Goal: Check status: Check status

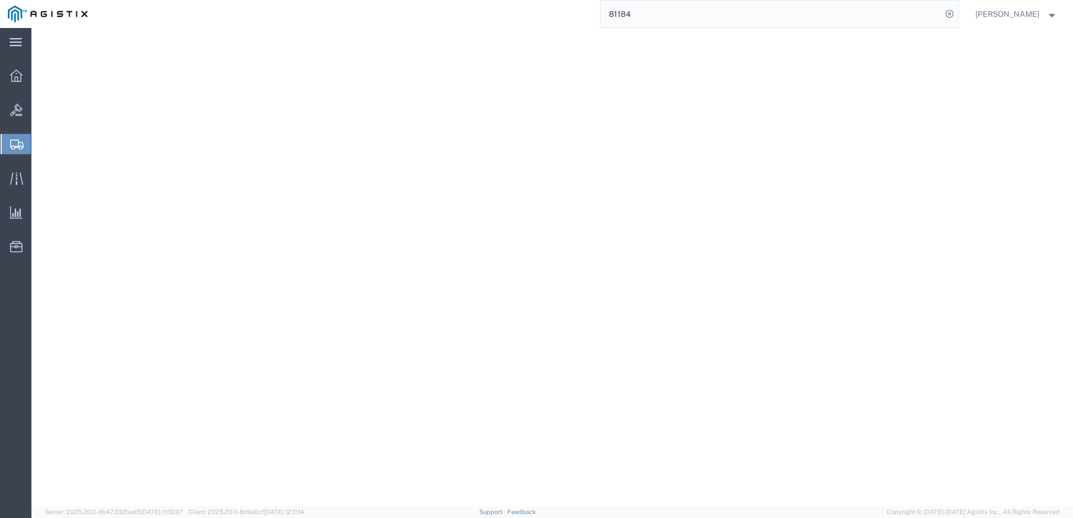
select select "CBOX"
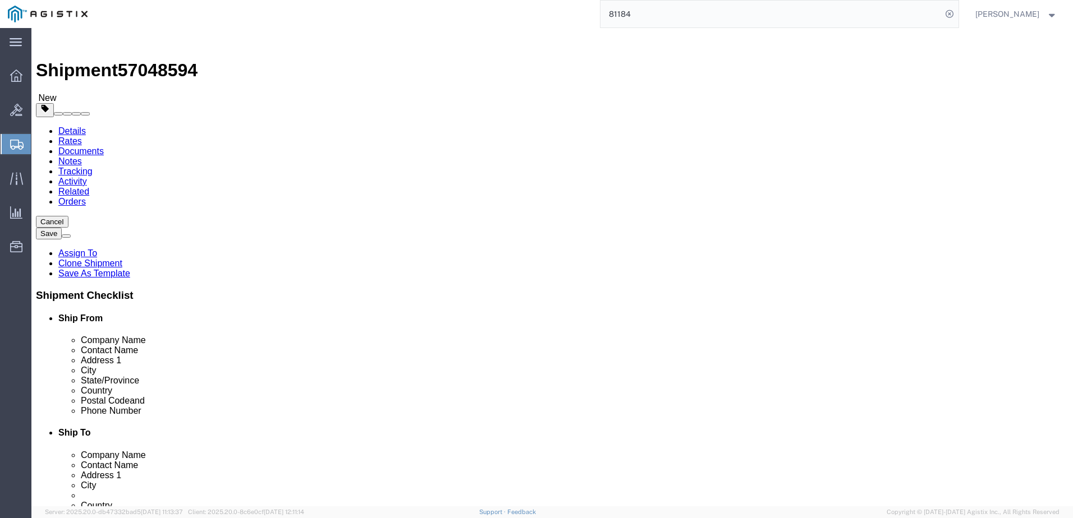
click div "Previous Continue"
click link "Add Package"
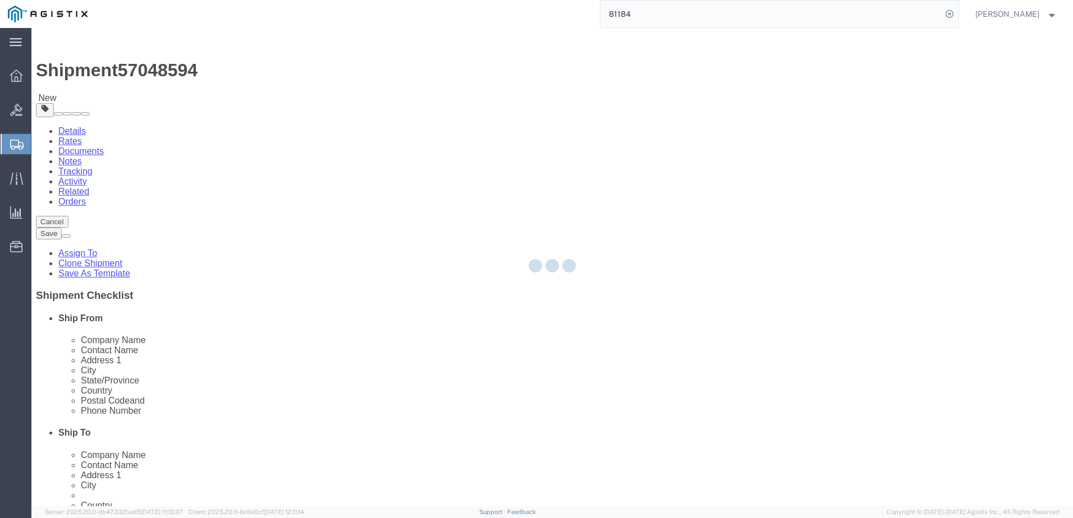
select select "CBOX"
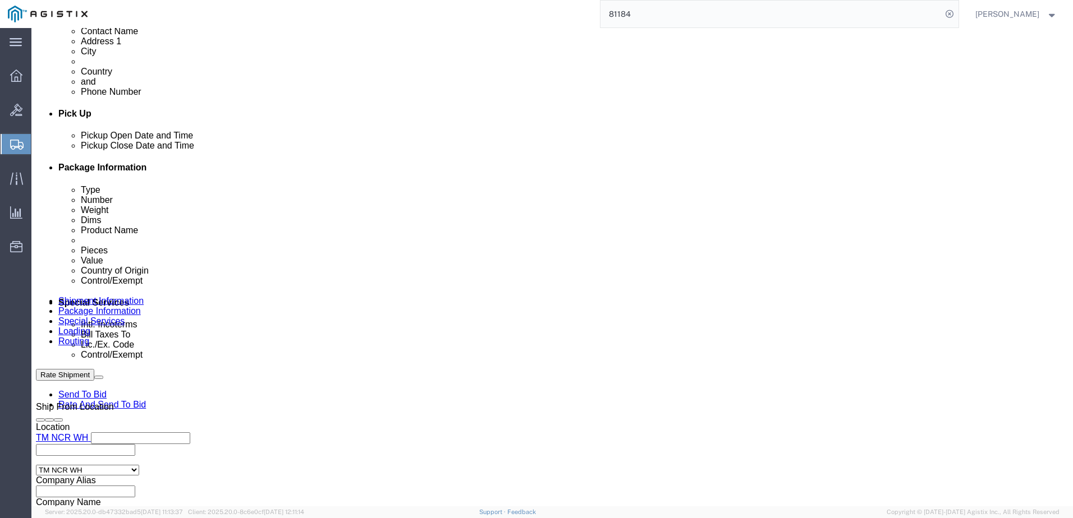
scroll to position [505, 0]
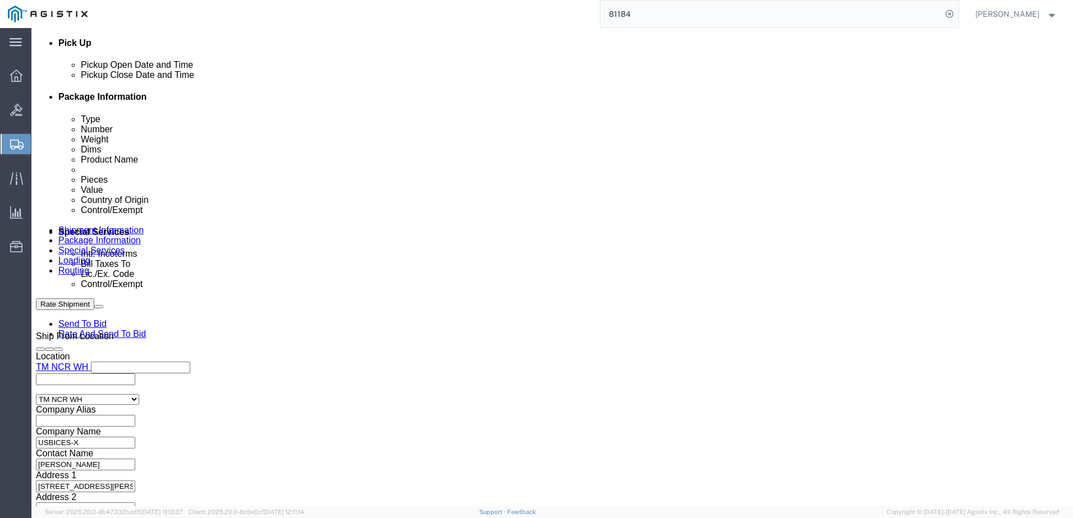
drag, startPoint x: 204, startPoint y: 299, endPoint x: 198, endPoint y: 315, distance: 17.2
click div "1 x Cardboard Box(es) Package Type Select Bale(s) Basket(s) Bolt(s) Bottle(s) B…"
click dd "4.00 Each"
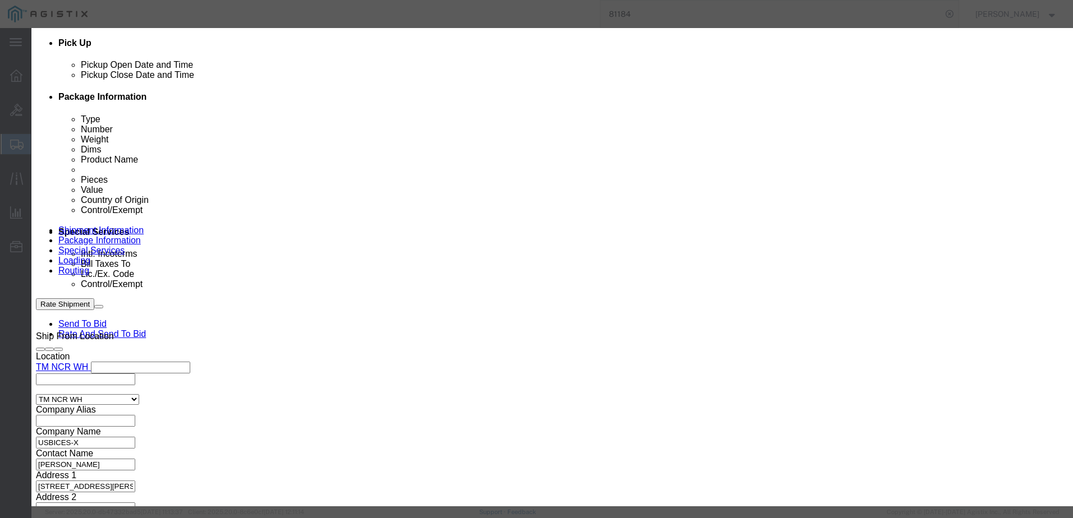
click icon "button"
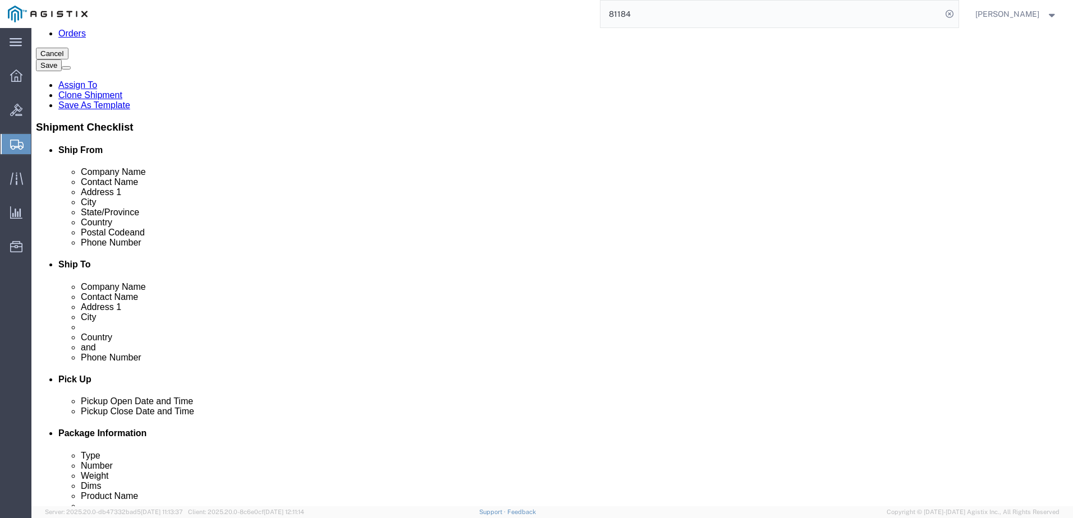
scroll to position [0, 0]
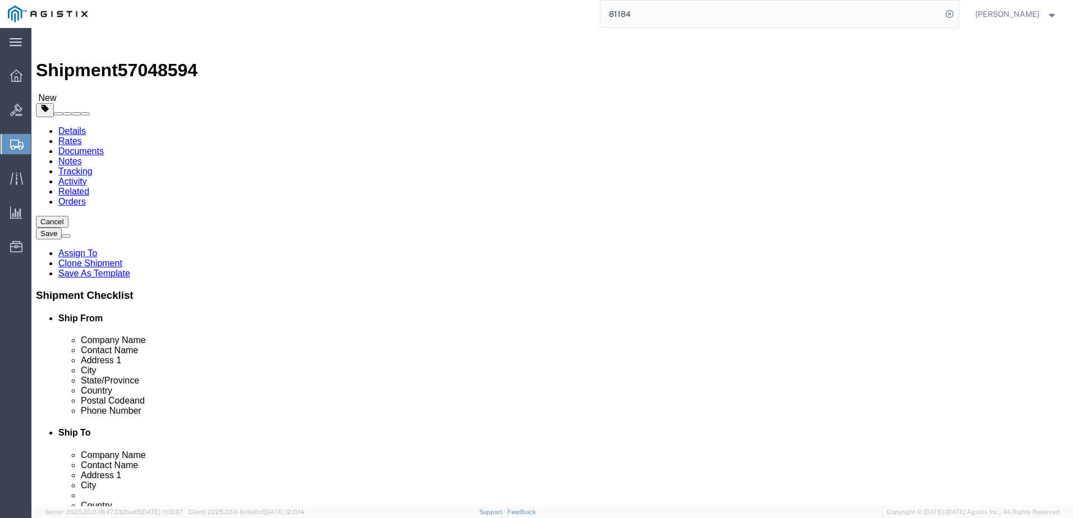
click link "Add Content"
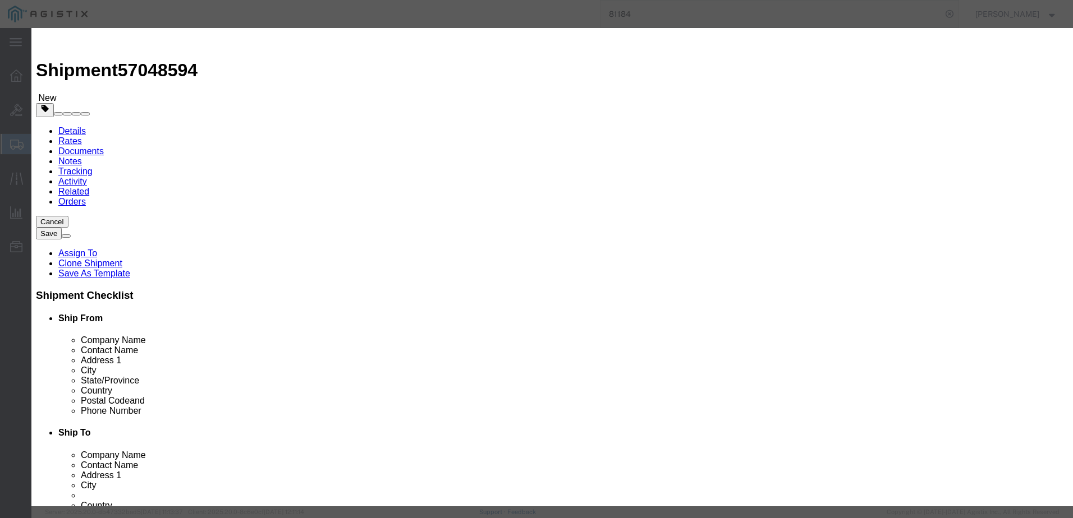
click input "text"
click input "MEDIA CONVERT"
type input "MEDIA CONVERTER"
click h3 "Add content"
click textarea
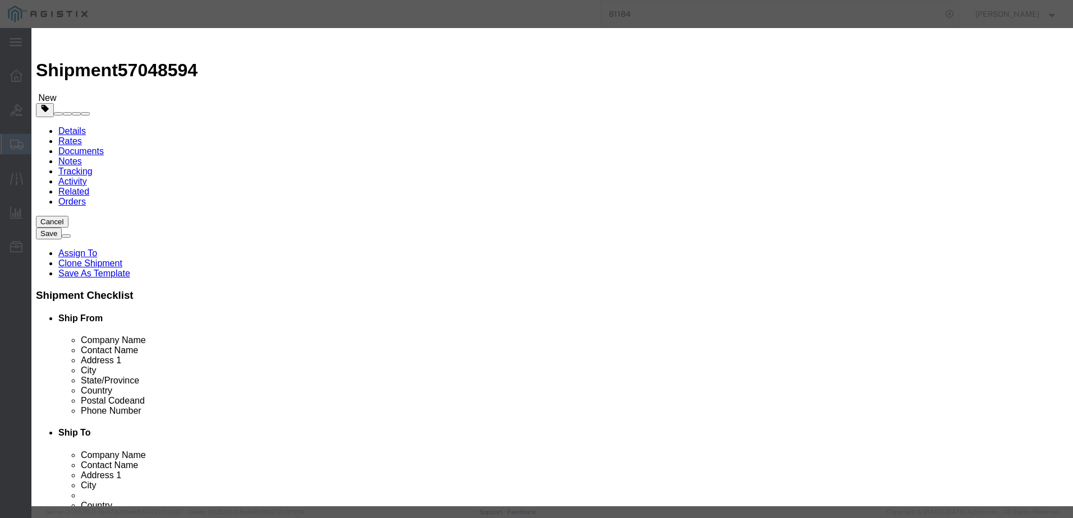
paste textarea ""Transition Networks 10/100/1000Base-T (RJ45) to 1000BASE-SX (LC Connector) [PE…"
type textarea ""Transition Networks 10/100/1000Base-T (RJ45) to 1000BASE-SX (LC Connector) [PE…"
click input "0"
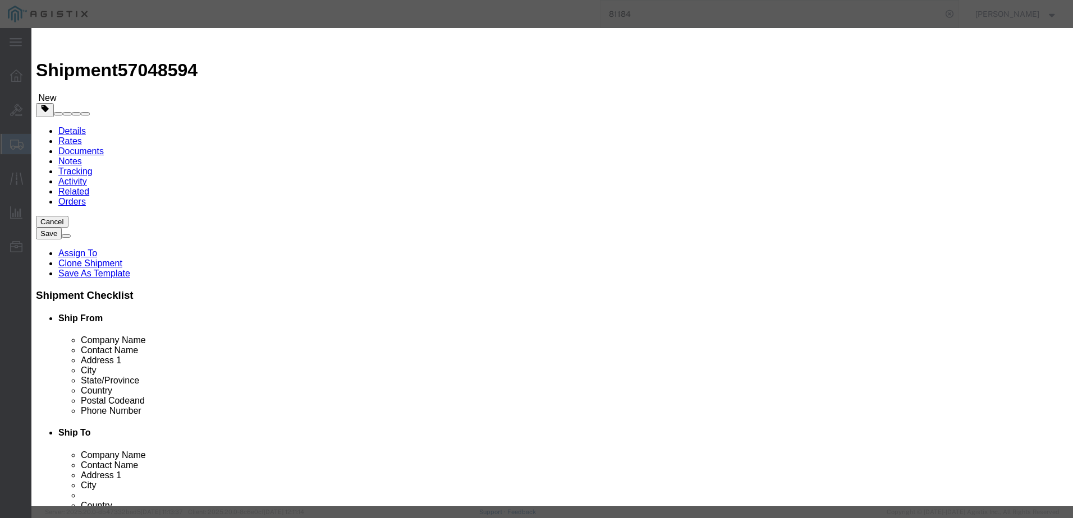
type input "4"
click input "text"
paste input "SGPAT1039-105-FNA"
type input "SGPAT1039-105-FNA"
click select "Select [GEOGRAPHIC_DATA] [GEOGRAPHIC_DATA] [GEOGRAPHIC_DATA] [GEOGRAPHIC_DATA] …"
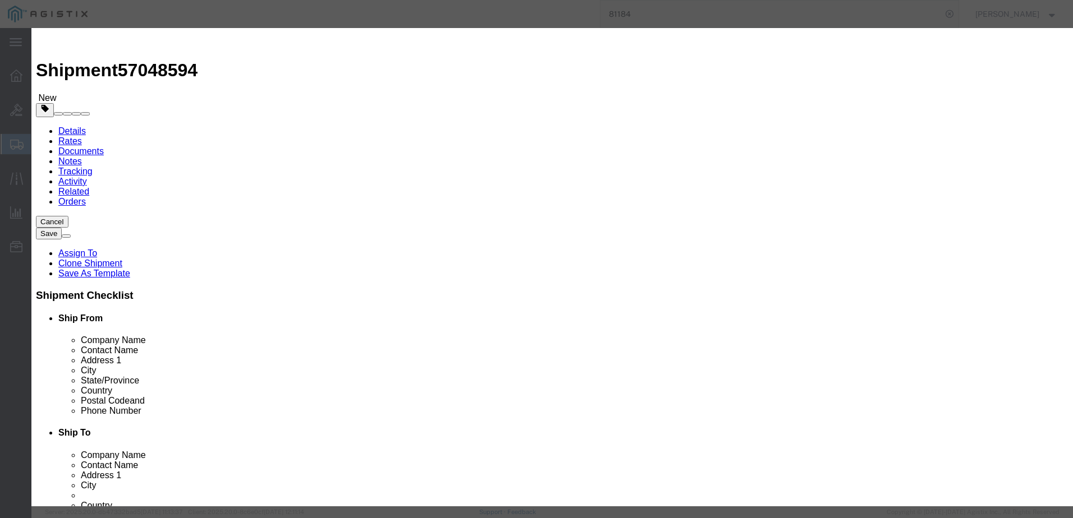
select select "US"
click select "Select [GEOGRAPHIC_DATA] [GEOGRAPHIC_DATA] [GEOGRAPHIC_DATA] [GEOGRAPHIC_DATA] …"
click select "Select 50 55 60 65 70 85 92.5 100 125 175 250 300 400"
select select "92.5"
click select "Select 50 55 60 65 70 85 92.5 100 125 175 250 300 400"
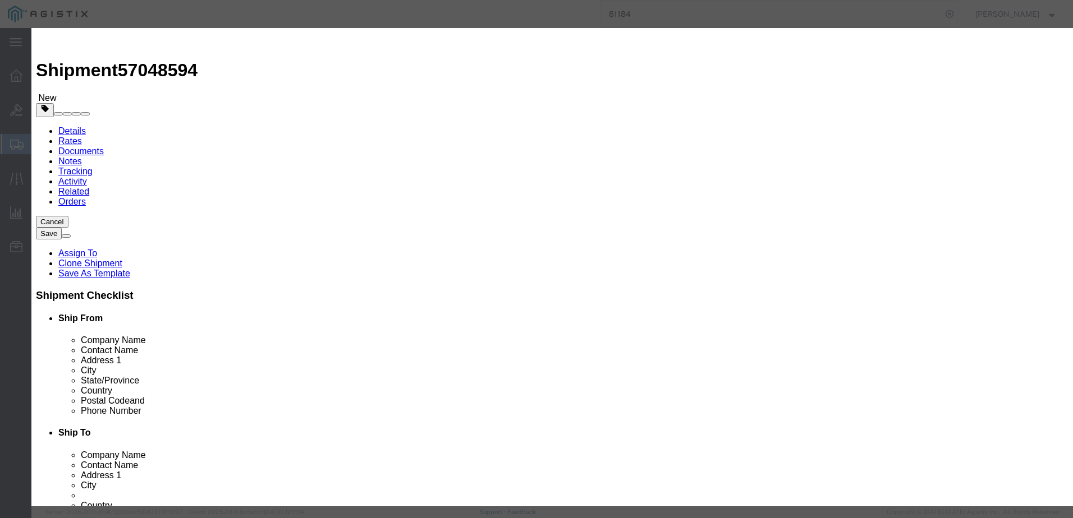
click button "Save & Close"
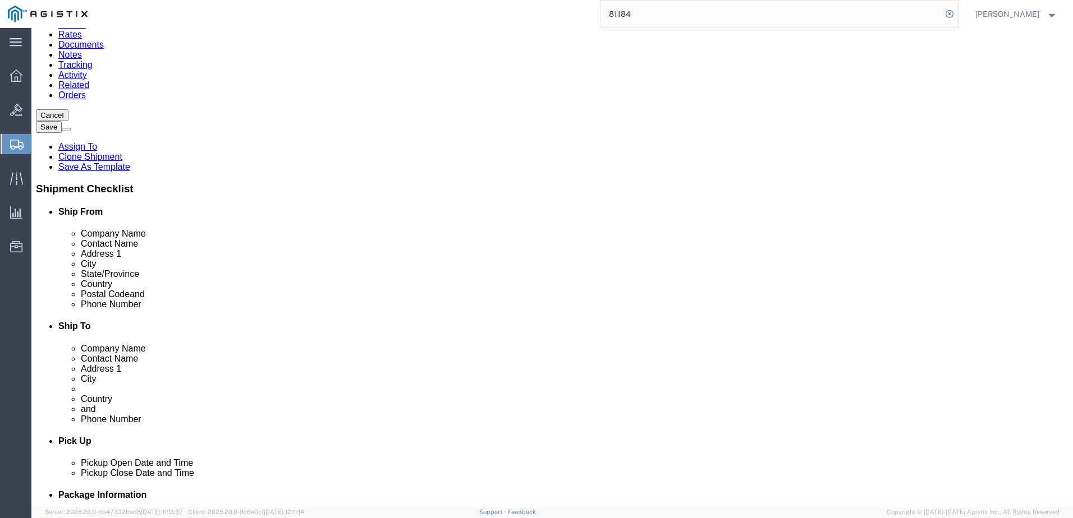
scroll to position [0, 0]
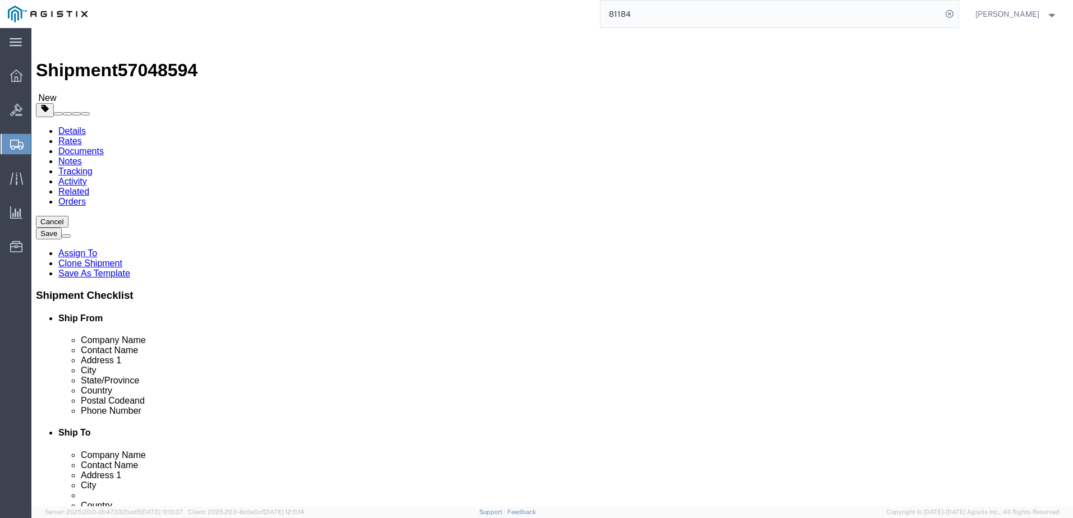
click dd "4.00 Each"
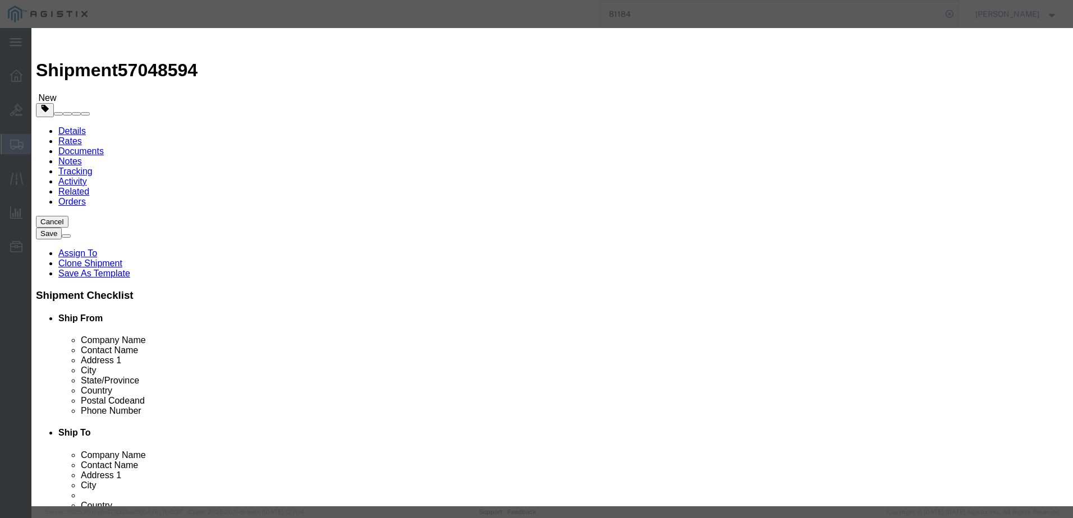
click input "text"
type input "756"
click div "Product Name MEDIA CONVERTER Pieces 4.00 Select Bag Barrels 100Board Feet Bottl…"
click div "Save & Add Another Save & Close Close"
click button "Save & Close"
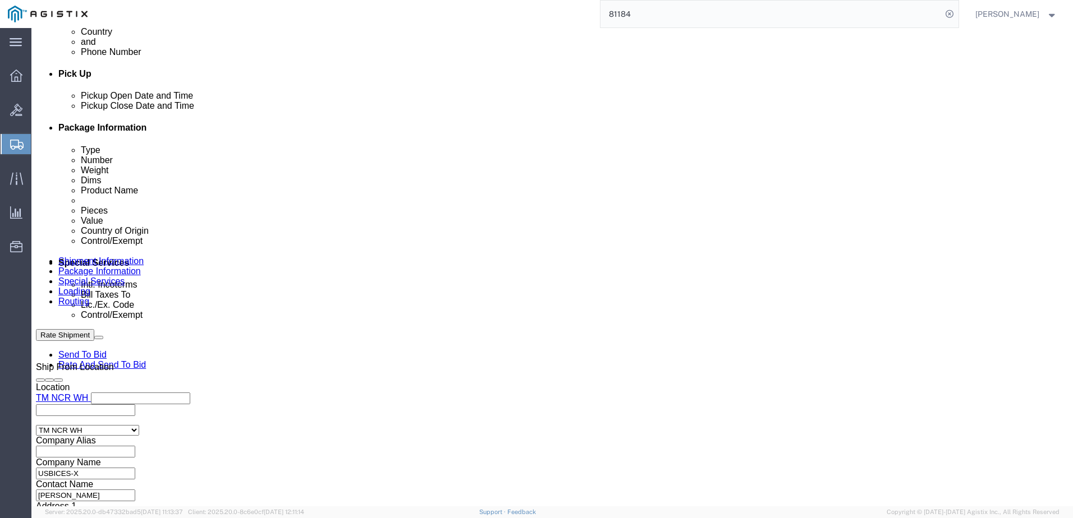
scroll to position [505, 0]
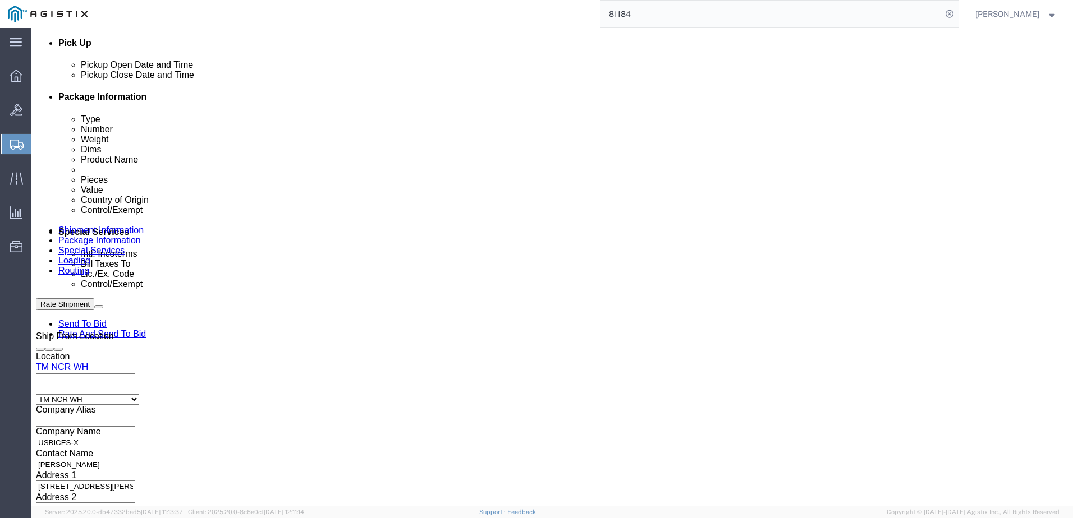
click link "Delete this content"
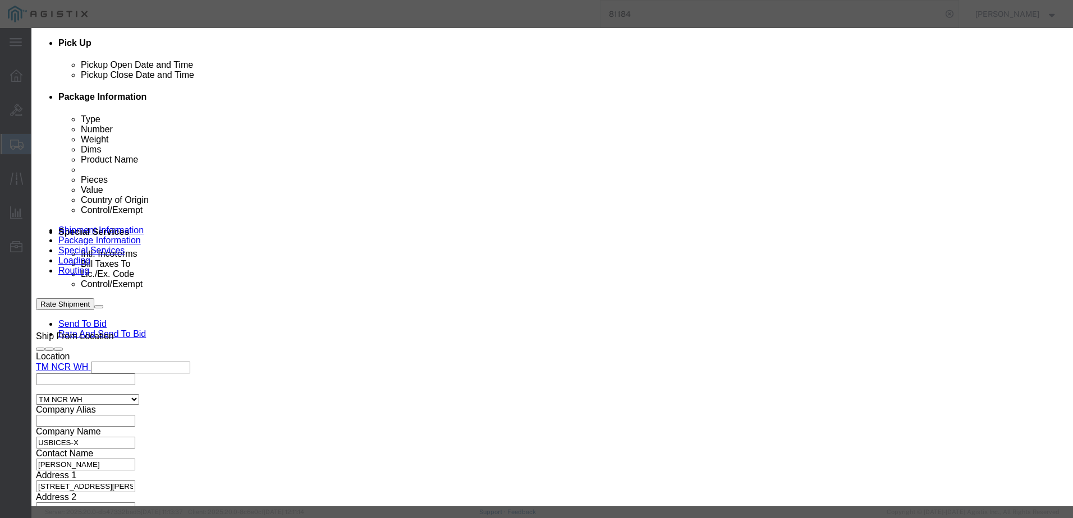
click button "Yes"
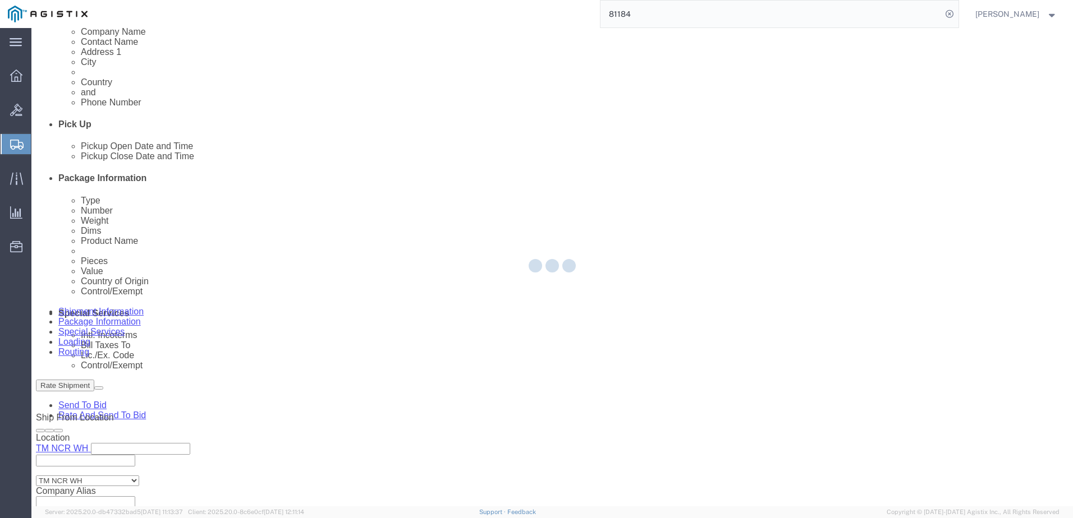
select select "CBOX"
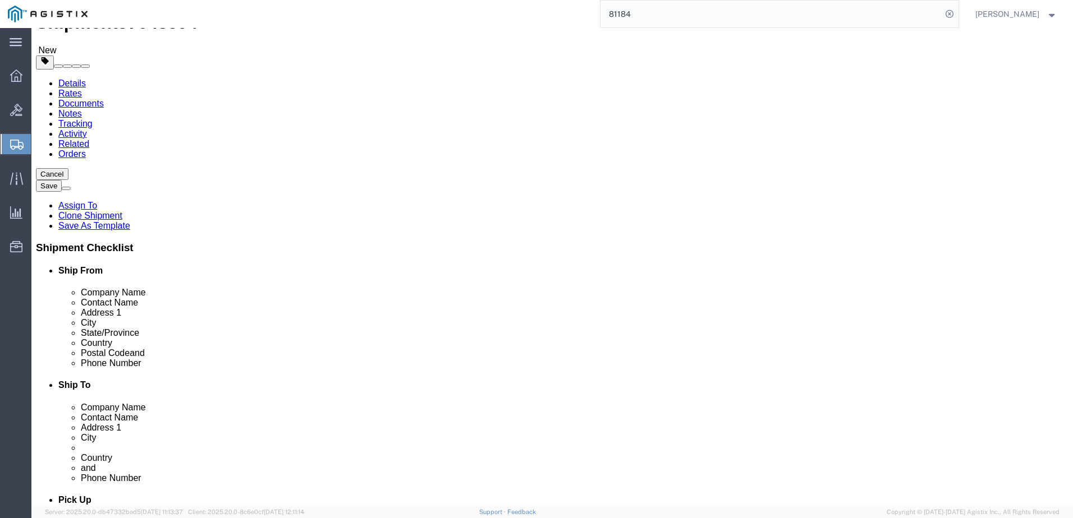
scroll to position [0, 0]
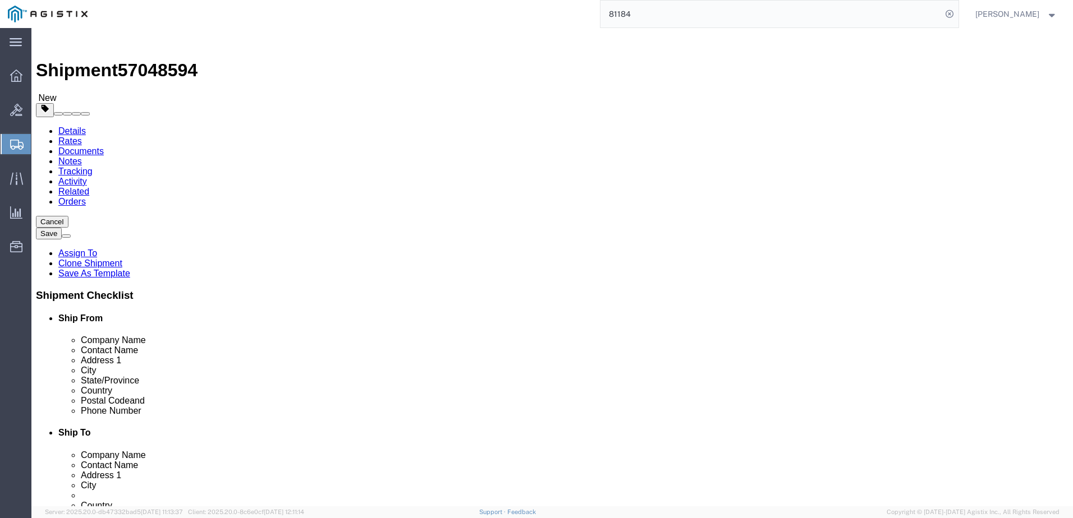
click div "Number 1"
click input "text"
type input "12"
type input "9.5"
type input "6"
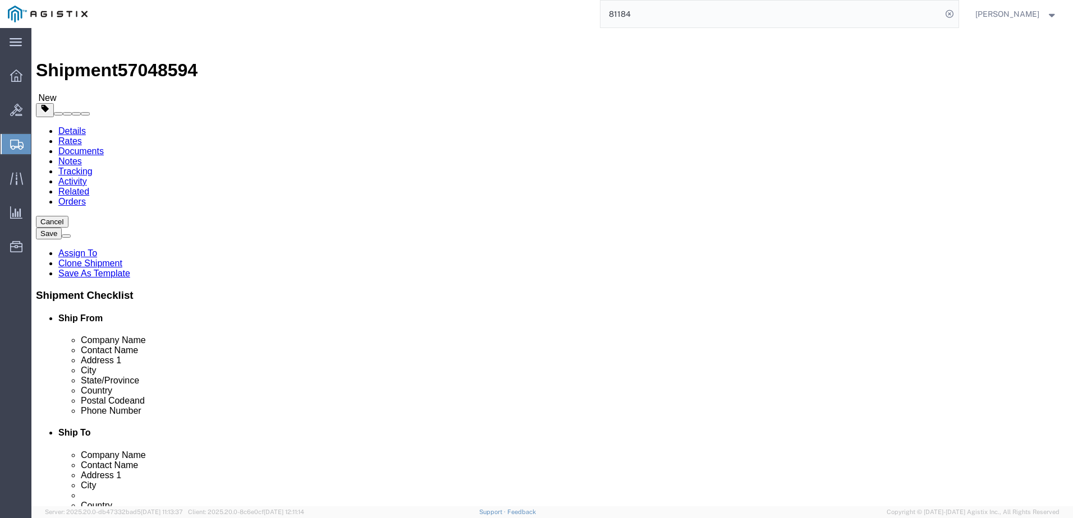
click input "text"
type input "14"
type input "11"
type input "13"
click input "0.00"
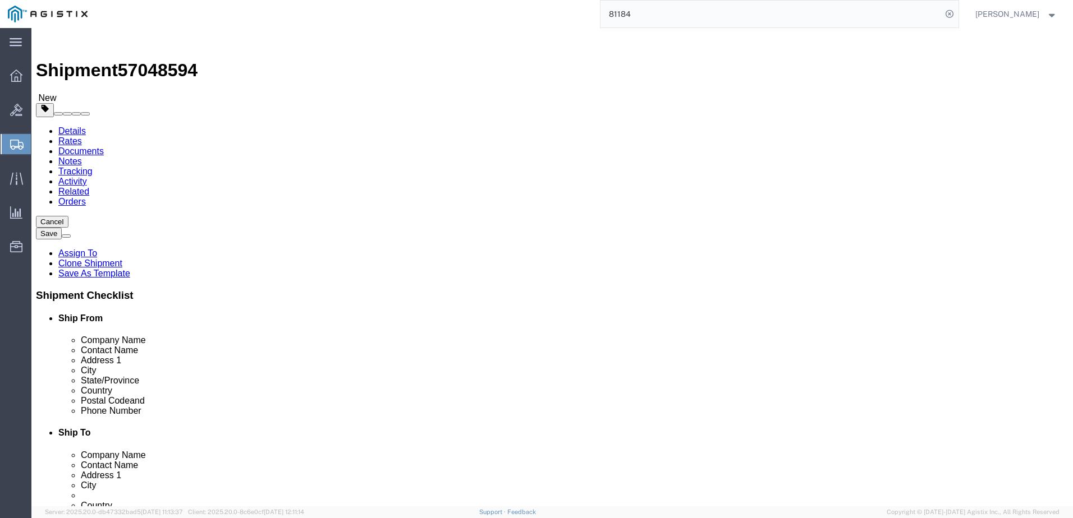
click input "0.00"
type input "3.5"
click input "0.00"
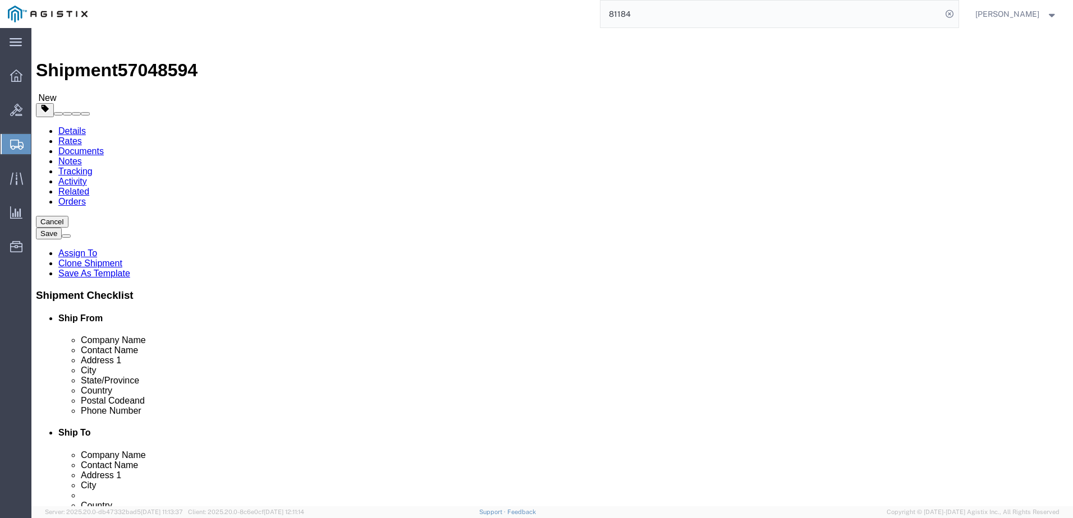
click input "0.00"
type input "10"
click label "Dimensions"
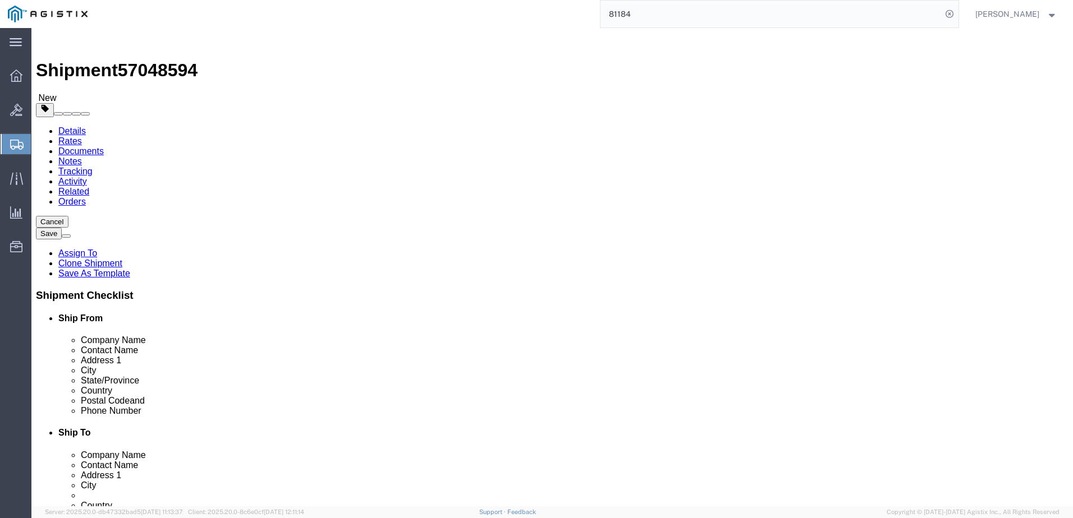
click span "57048594"
copy span "57048594"
click at [746, 11] on input "81184" at bounding box center [770, 14] width 341 height 27
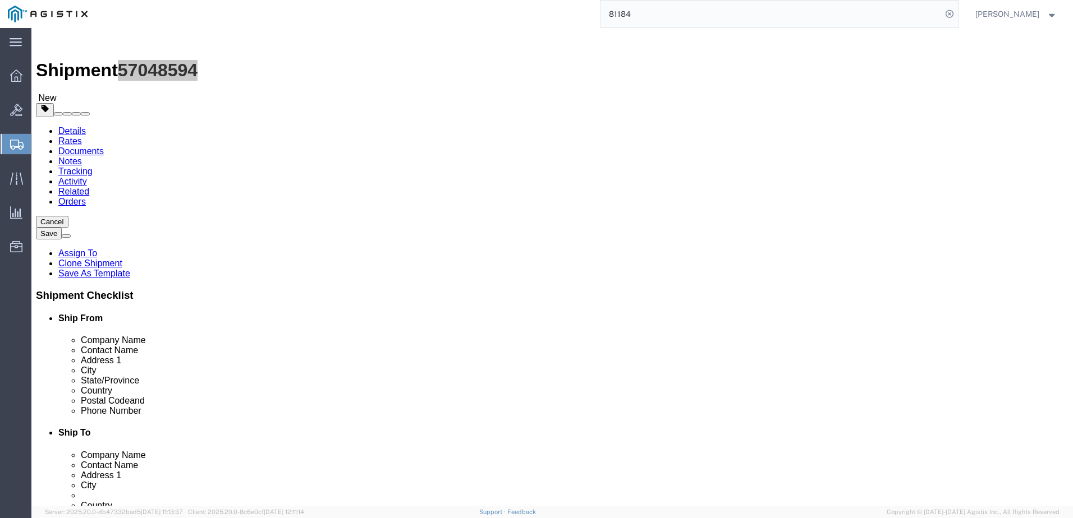
paste input "search"
click at [746, 11] on input "search" at bounding box center [770, 14] width 341 height 27
paste input "search"
click at [816, 23] on input "search" at bounding box center [770, 14] width 341 height 27
paste input "56806129"
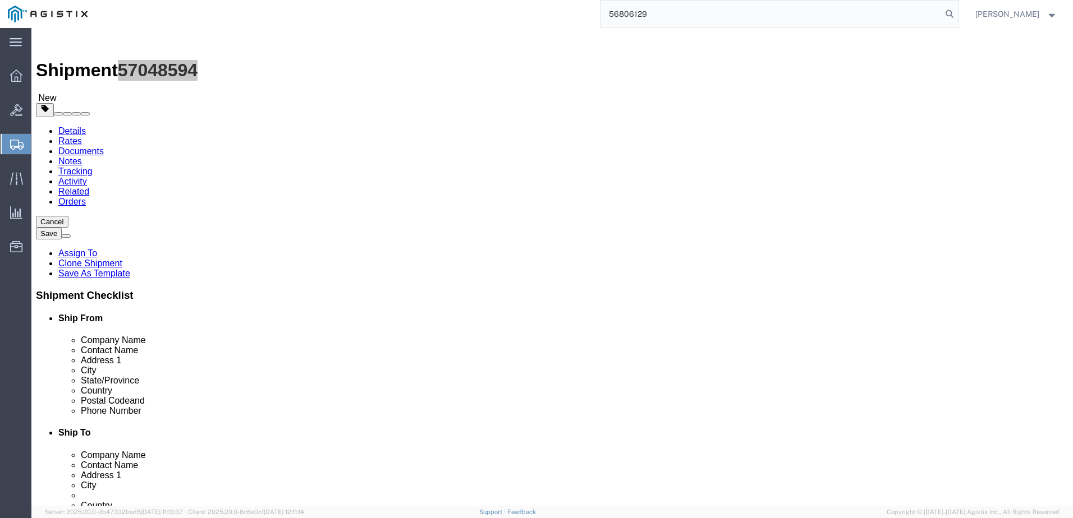
type input "56806129"
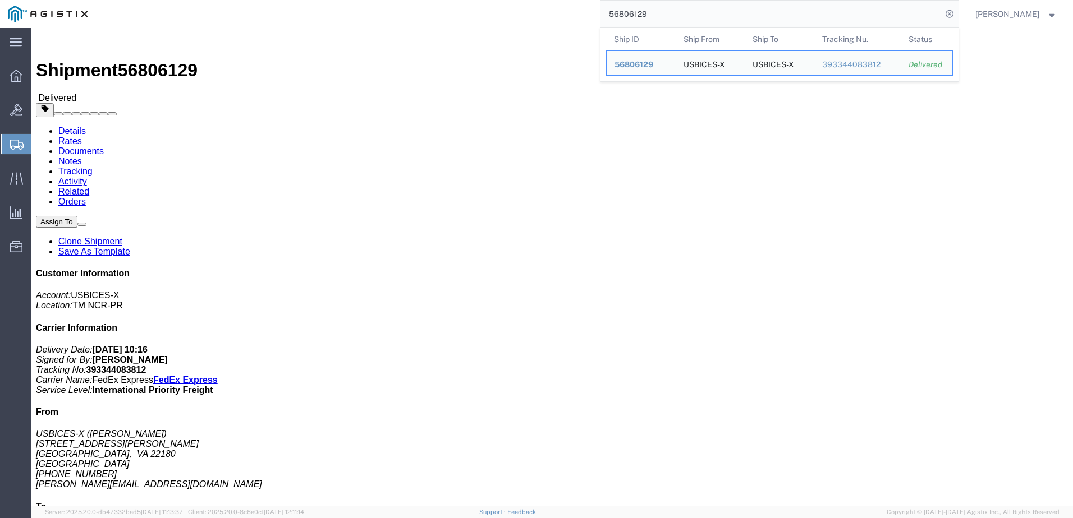
click div "Shipment Detail Ship From USBICES-X ([PERSON_NAME]) [STREET_ADDRESS][PERSON_NAM…"
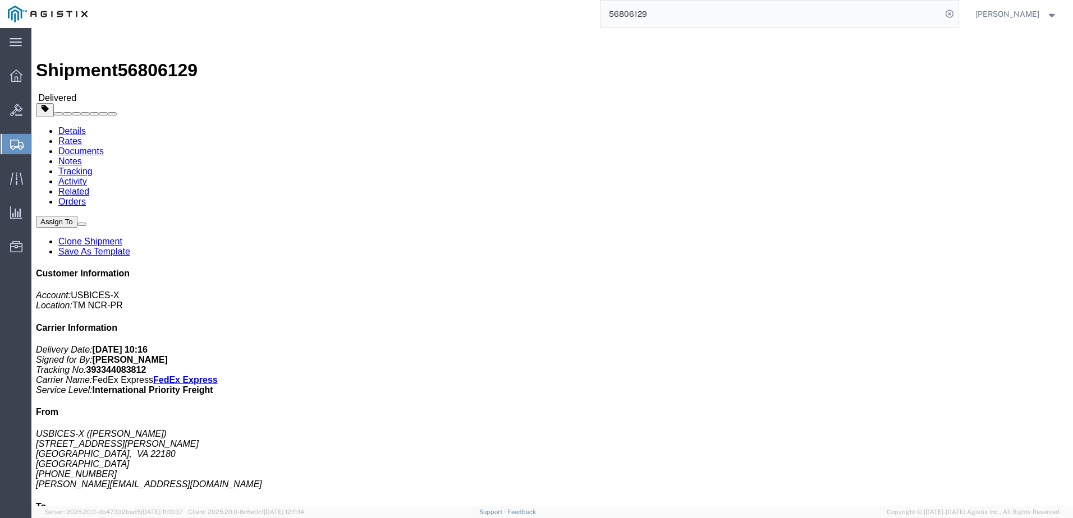
drag, startPoint x: 702, startPoint y: 122, endPoint x: 732, endPoint y: 120, distance: 30.3
click p "Purchase Order: GDIT-73796 Purchase Order: GDIT-73290"
drag, startPoint x: 732, startPoint y: 120, endPoint x: 714, endPoint y: 120, distance: 18.5
click b "GDIT-73796"
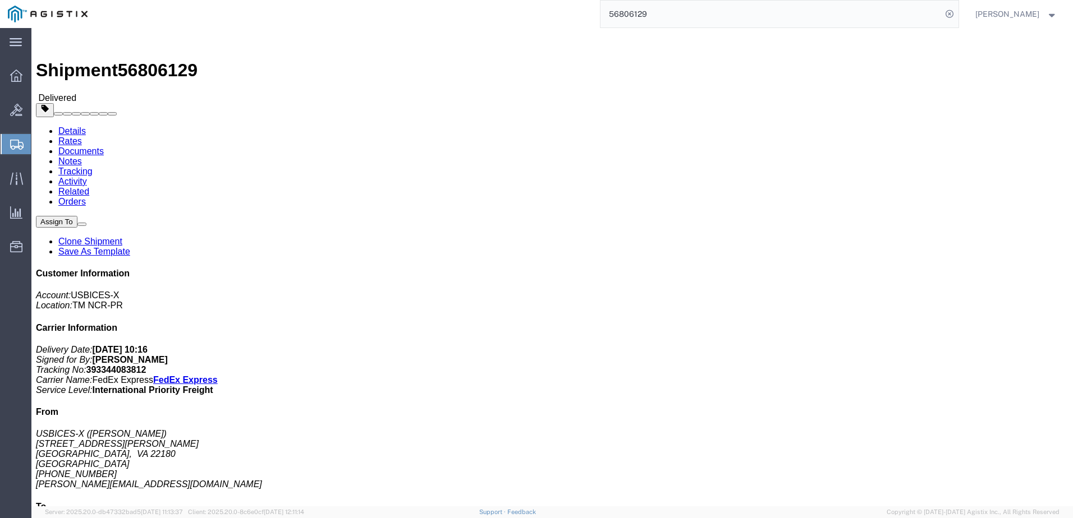
click b "GDIT-73796"
click at [760, 18] on input "56806129" at bounding box center [770, 14] width 341 height 27
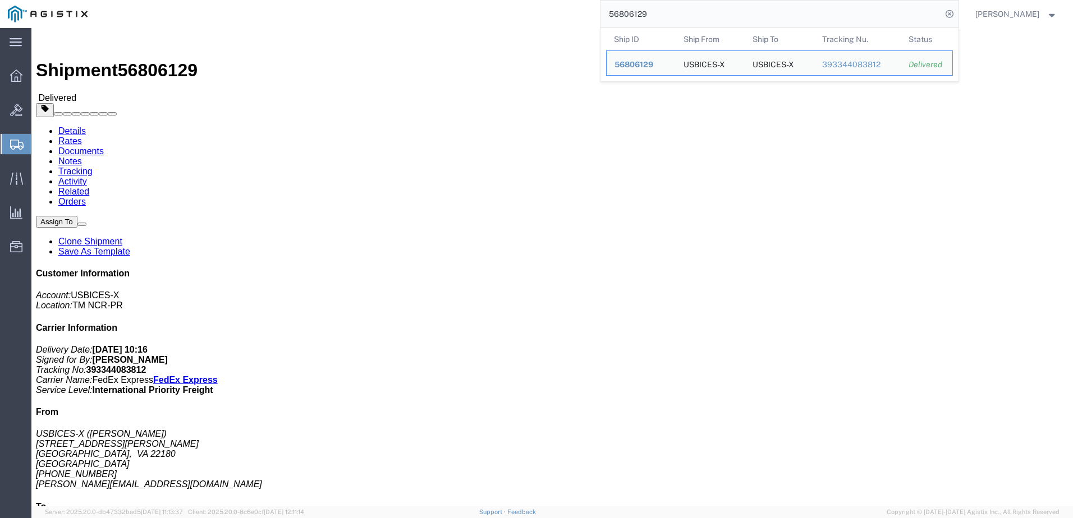
click at [760, 18] on input "56806129" at bounding box center [770, 14] width 341 height 27
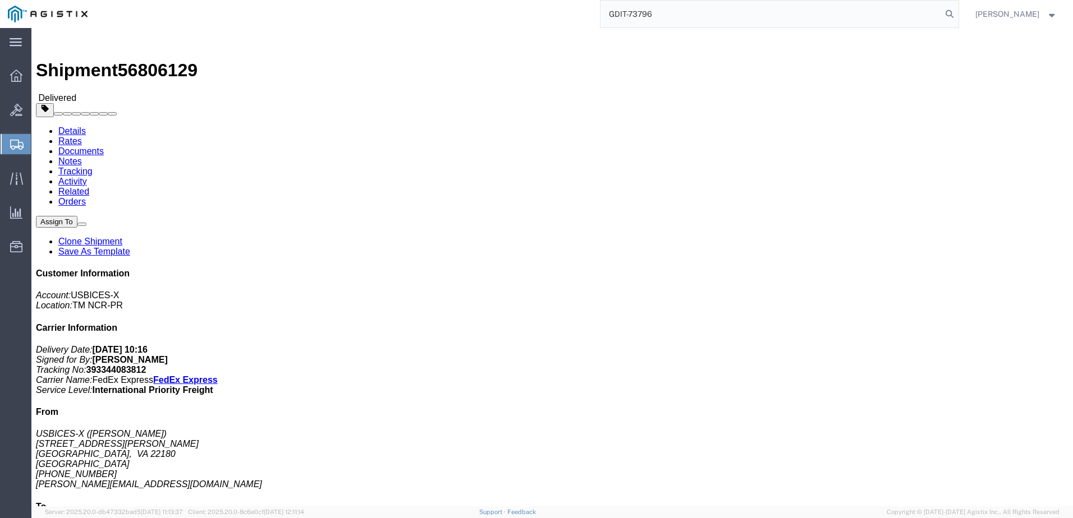
type input "GDIT-73796"
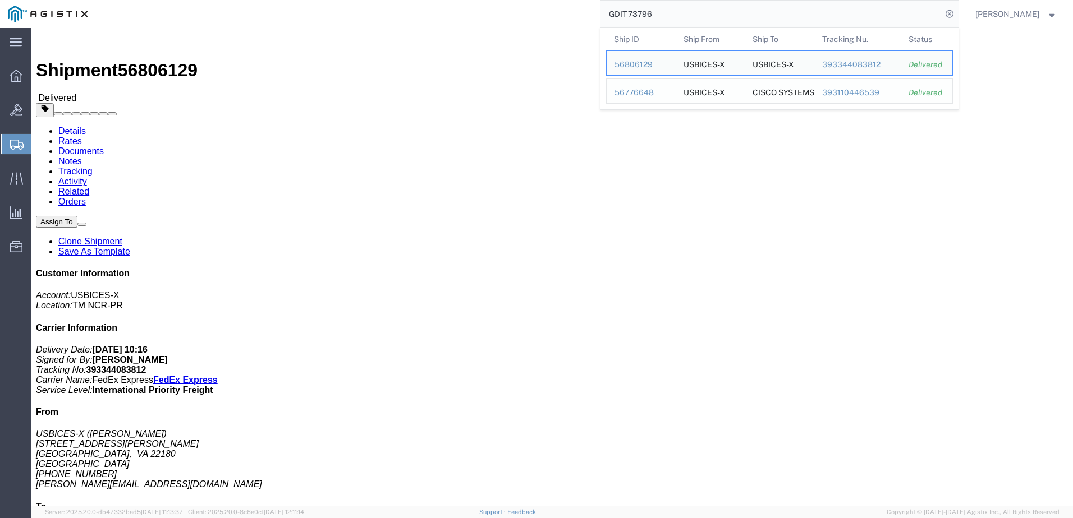
click at [651, 96] on div "56776648" at bounding box center [640, 93] width 53 height 12
